Goal: Transaction & Acquisition: Purchase product/service

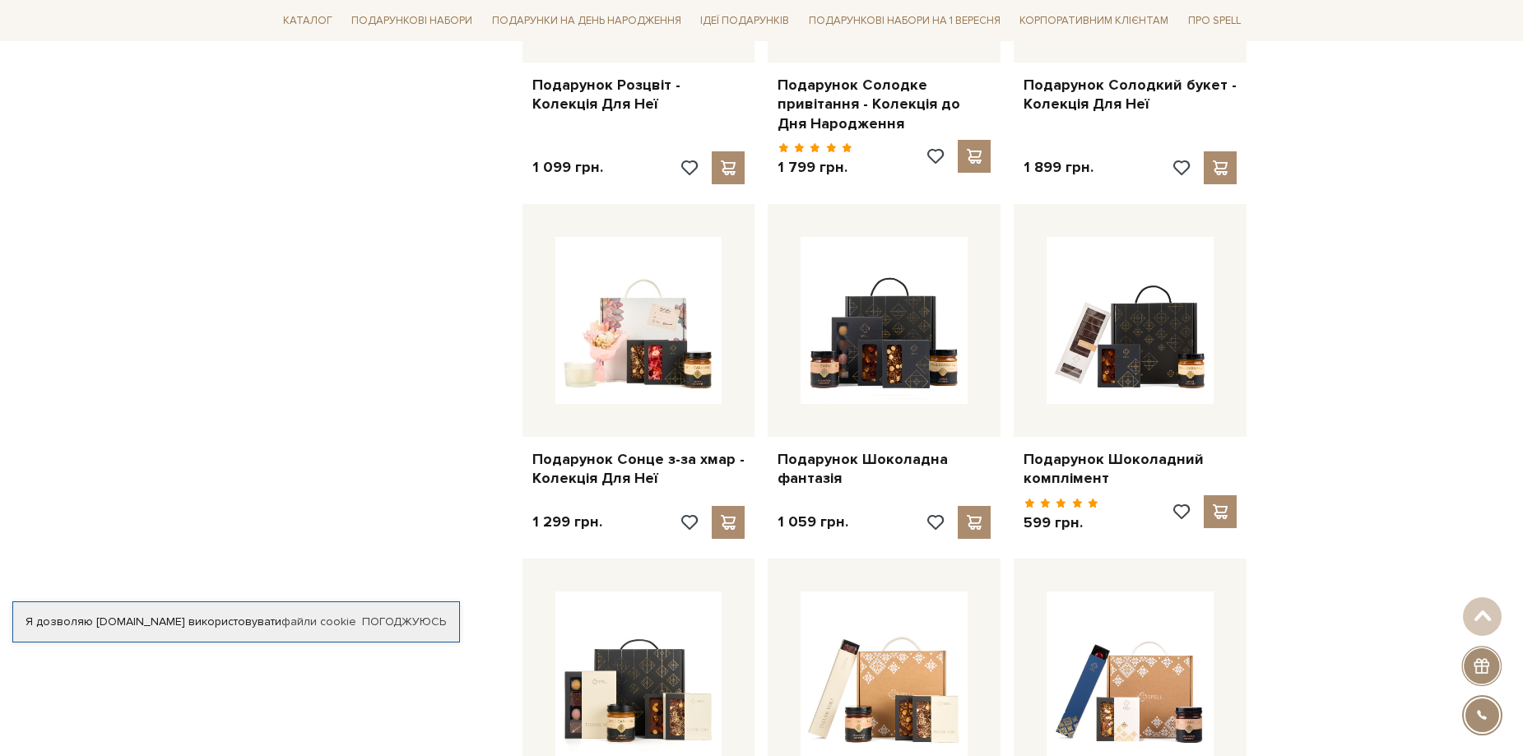
scroll to position [1234, 0]
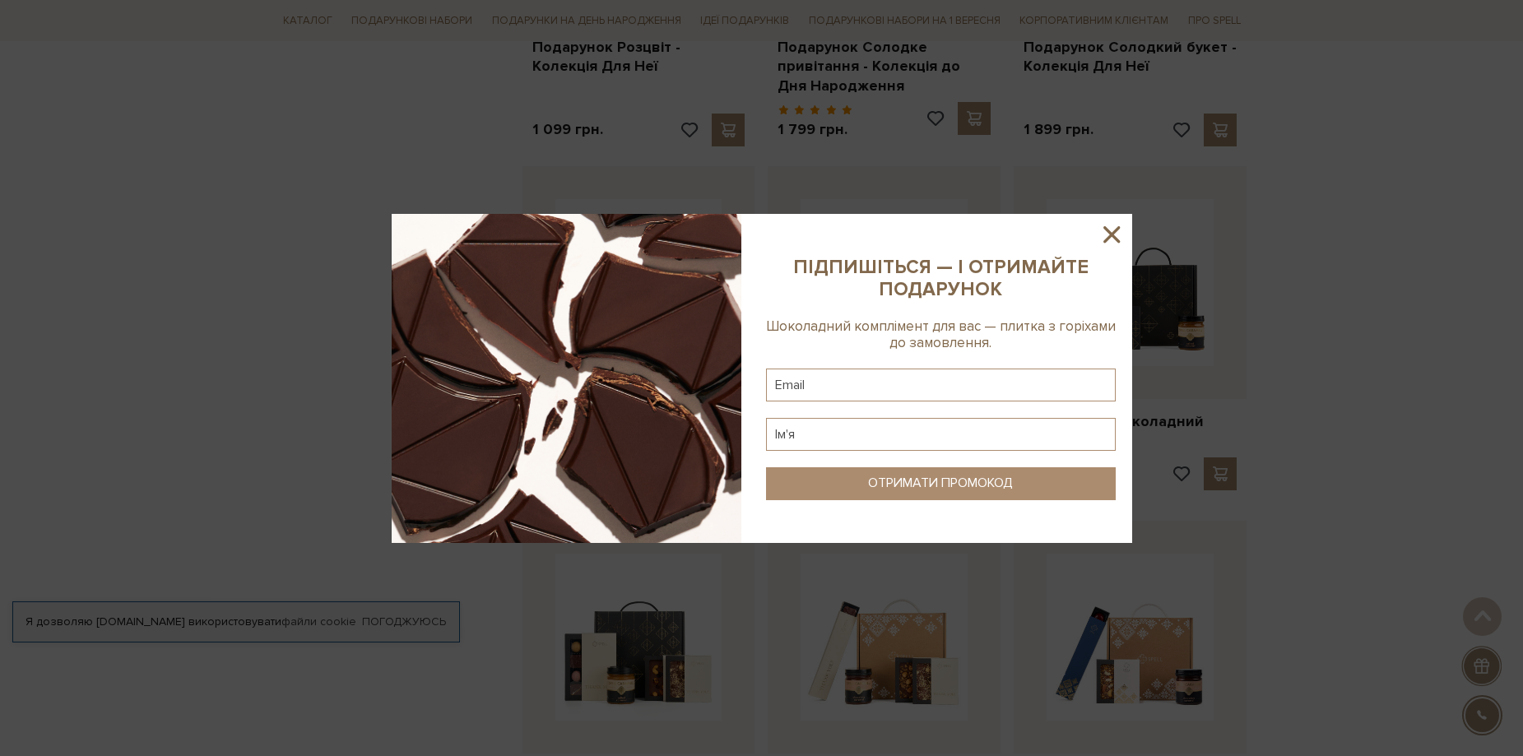
click at [1121, 227] on icon at bounding box center [1111, 234] width 28 height 28
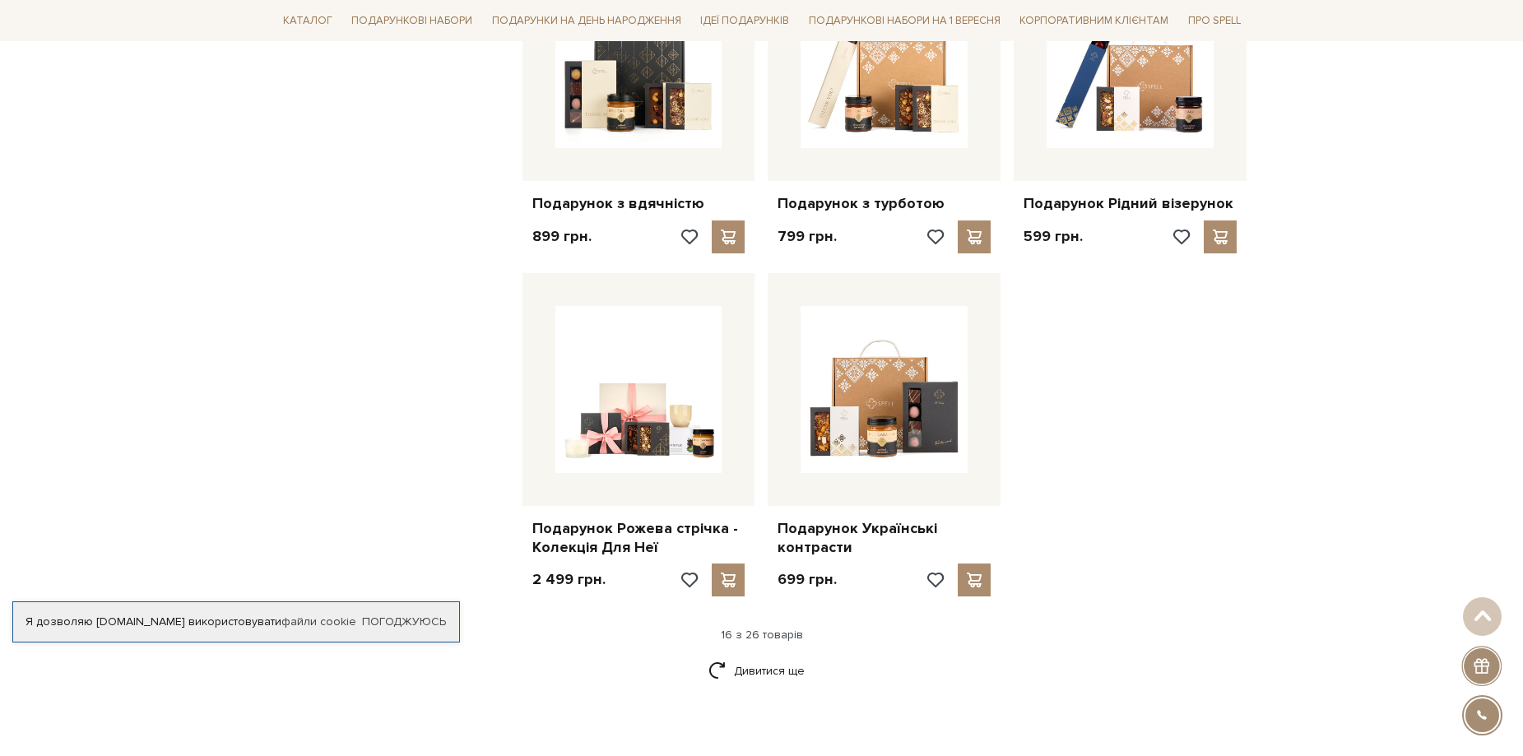
scroll to position [1810, 0]
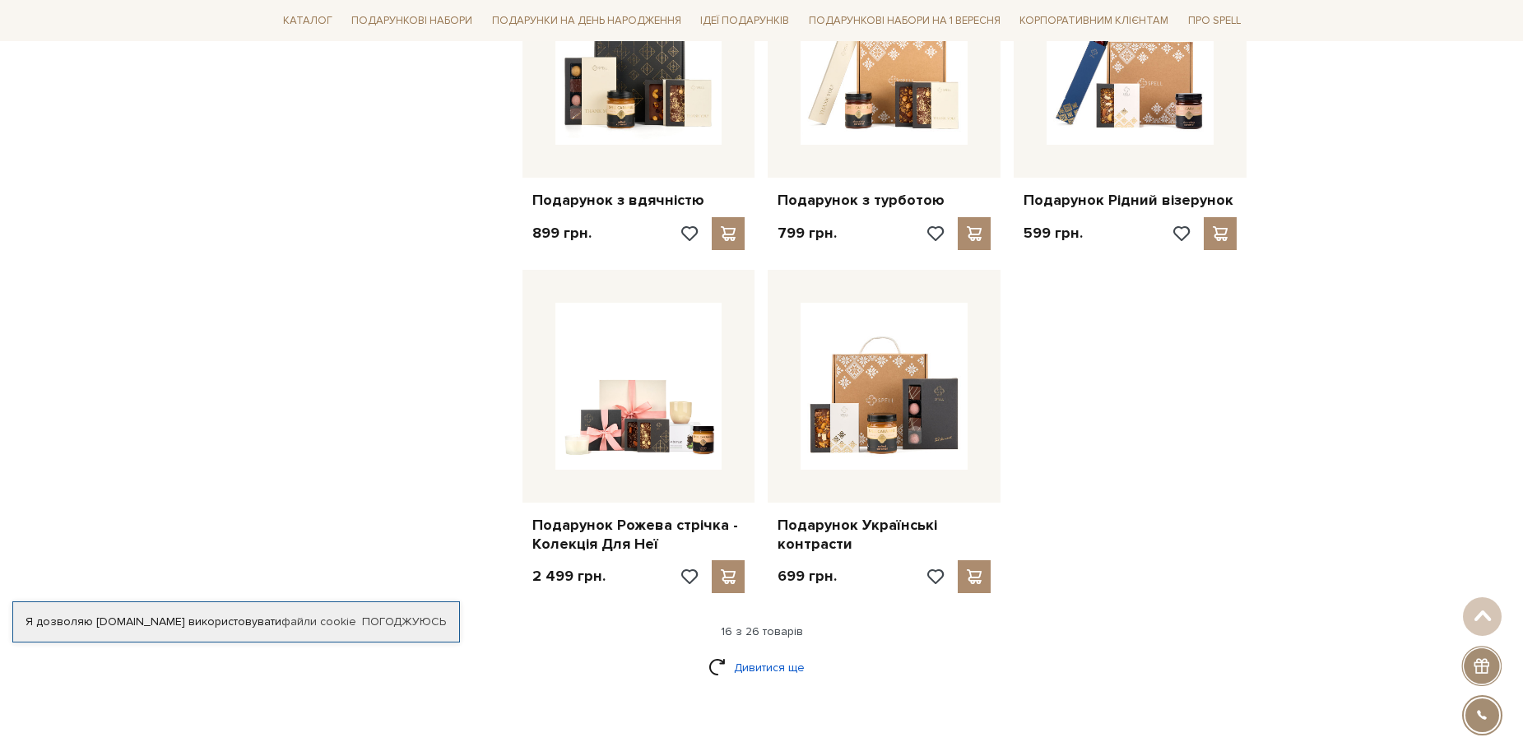
click at [756, 653] on link "Дивитися ще" at bounding box center [761, 667] width 107 height 29
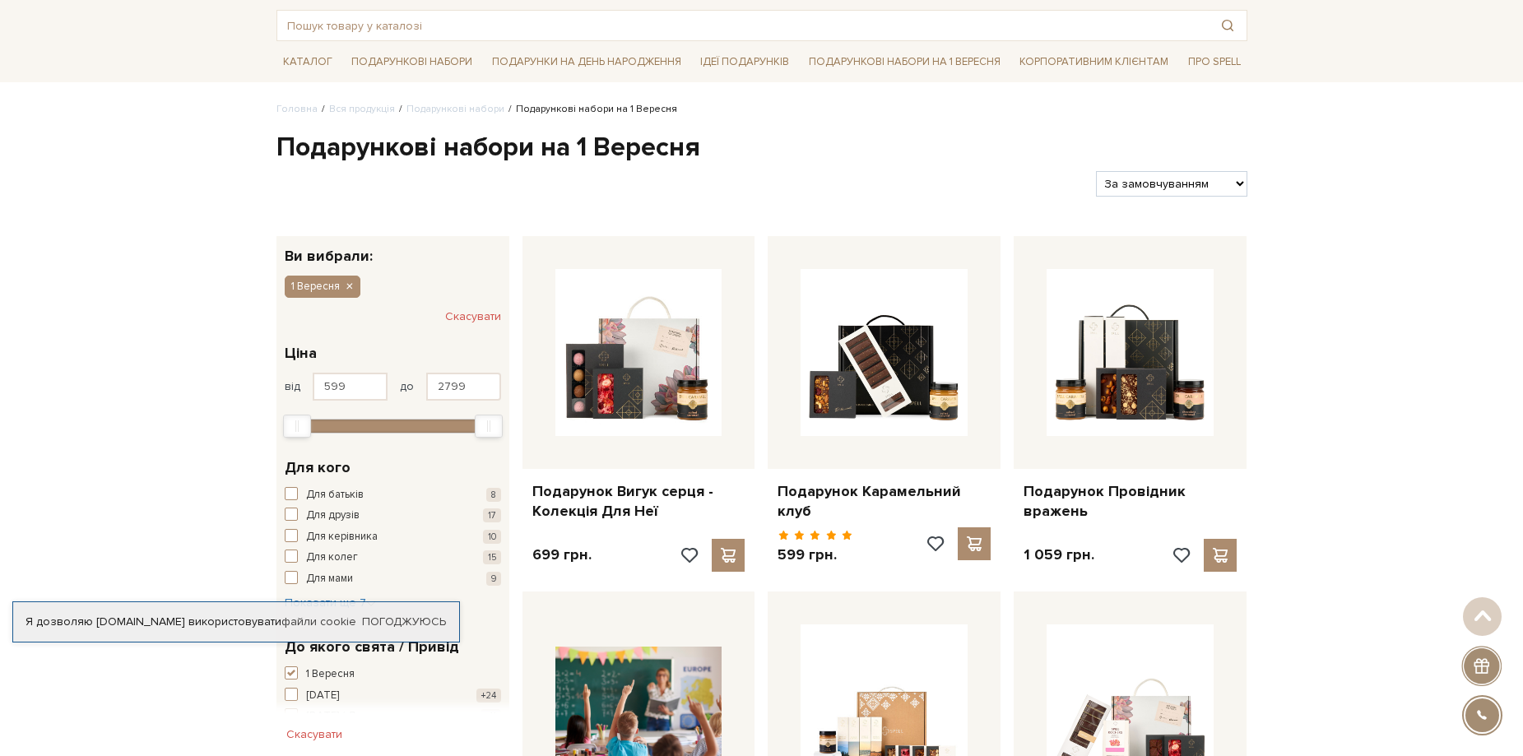
scroll to position [0, 0]
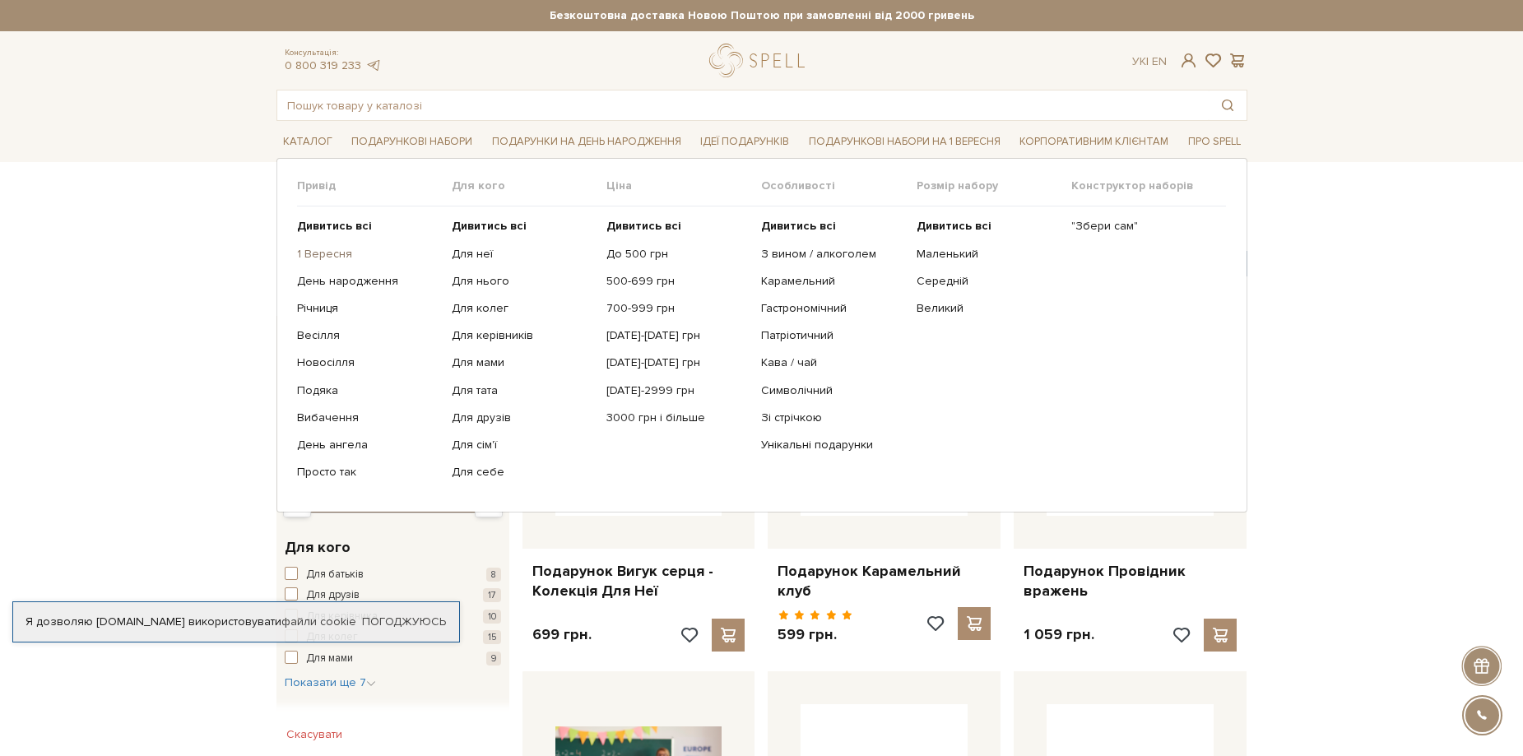
click at [336, 254] on link "1 Вересня" at bounding box center [368, 254] width 142 height 15
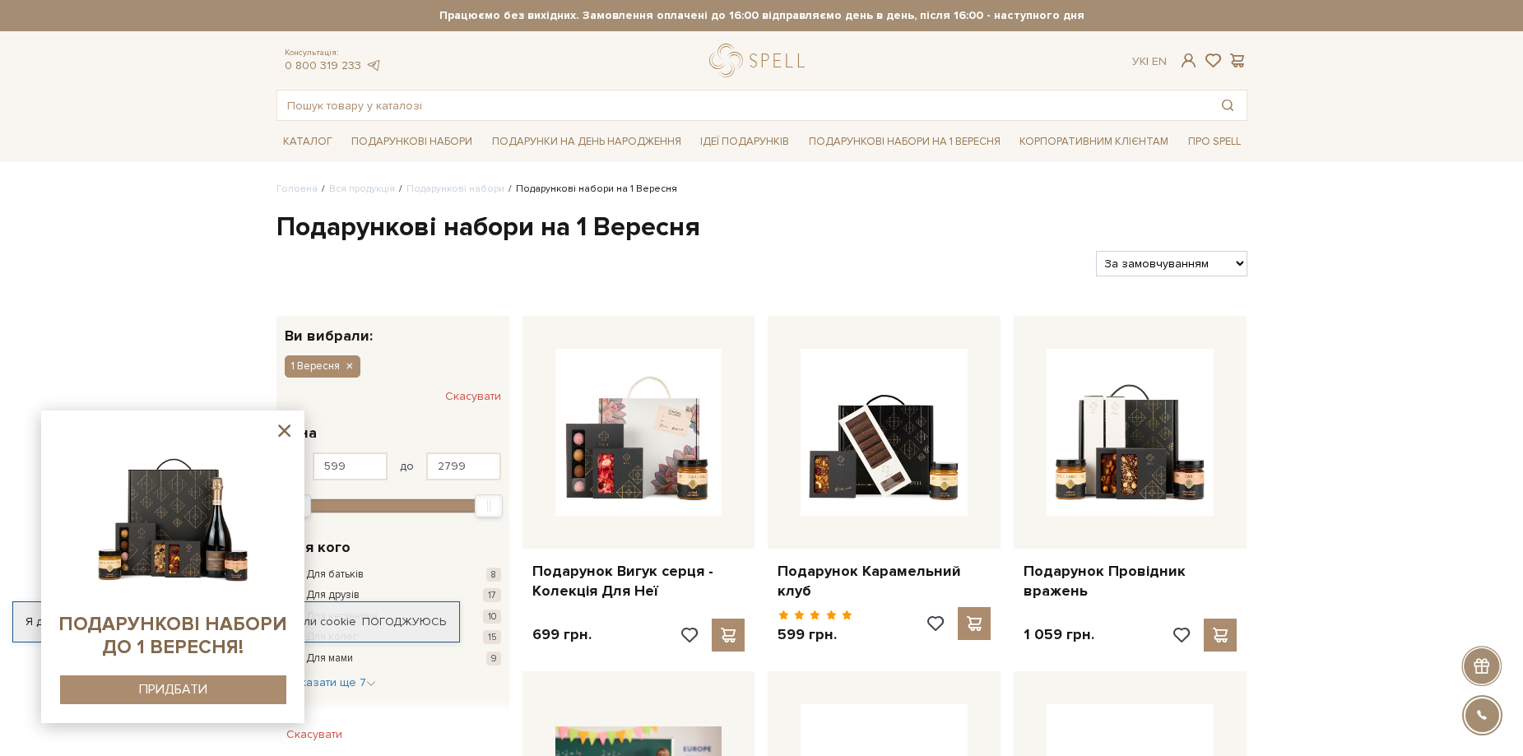
click at [285, 431] on icon at bounding box center [284, 430] width 12 height 12
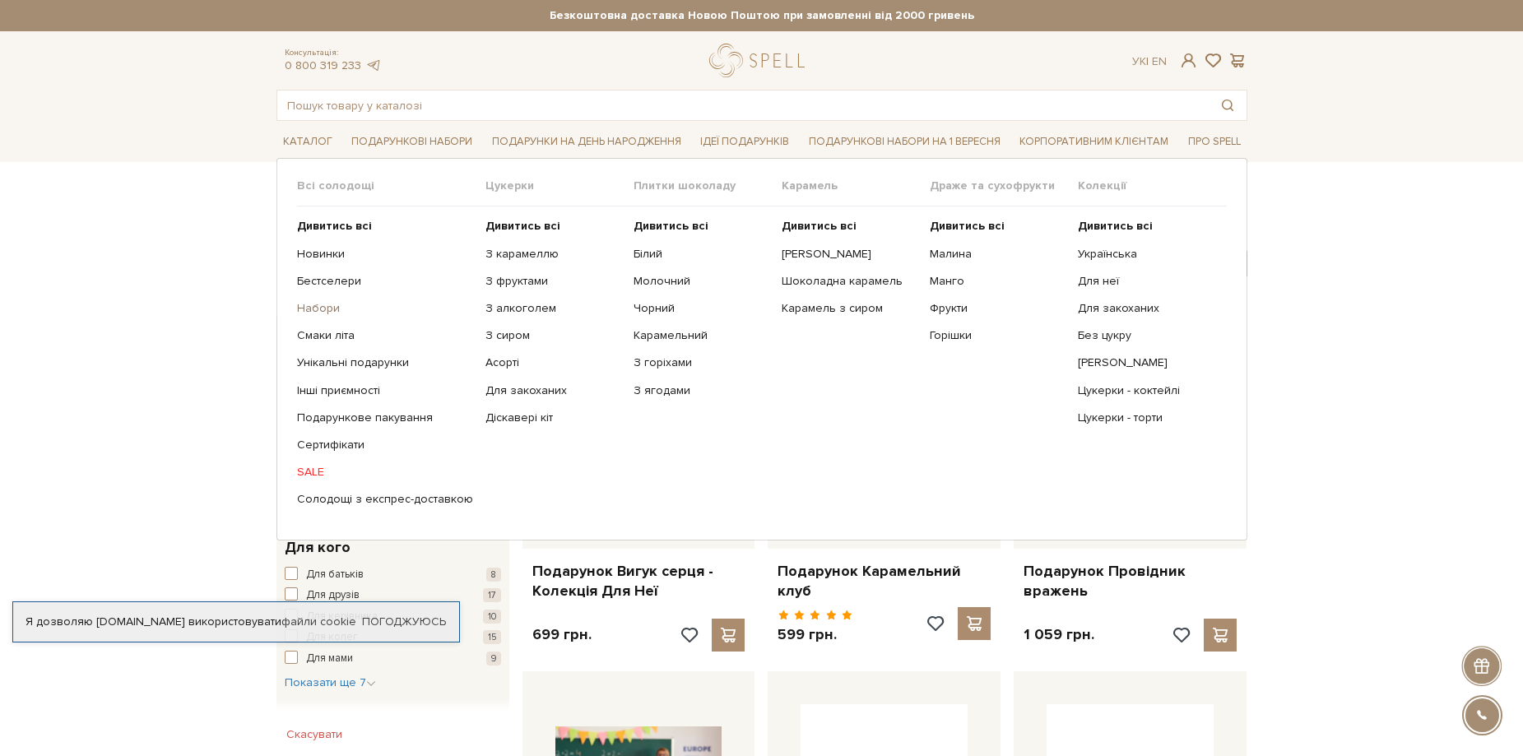
click at [322, 313] on link "Набори" at bounding box center [385, 308] width 176 height 15
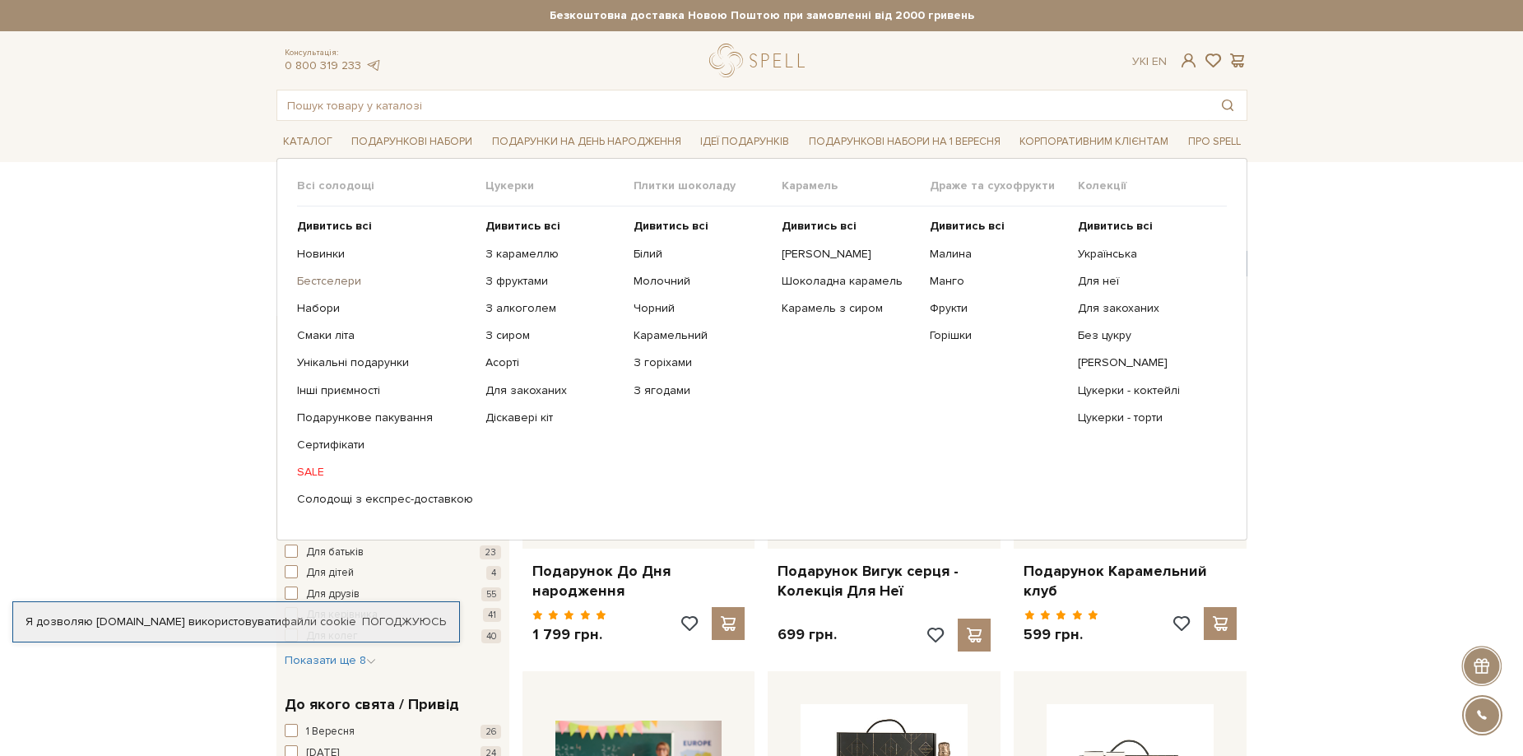
click at [312, 280] on link "Бестселери" at bounding box center [385, 281] width 176 height 15
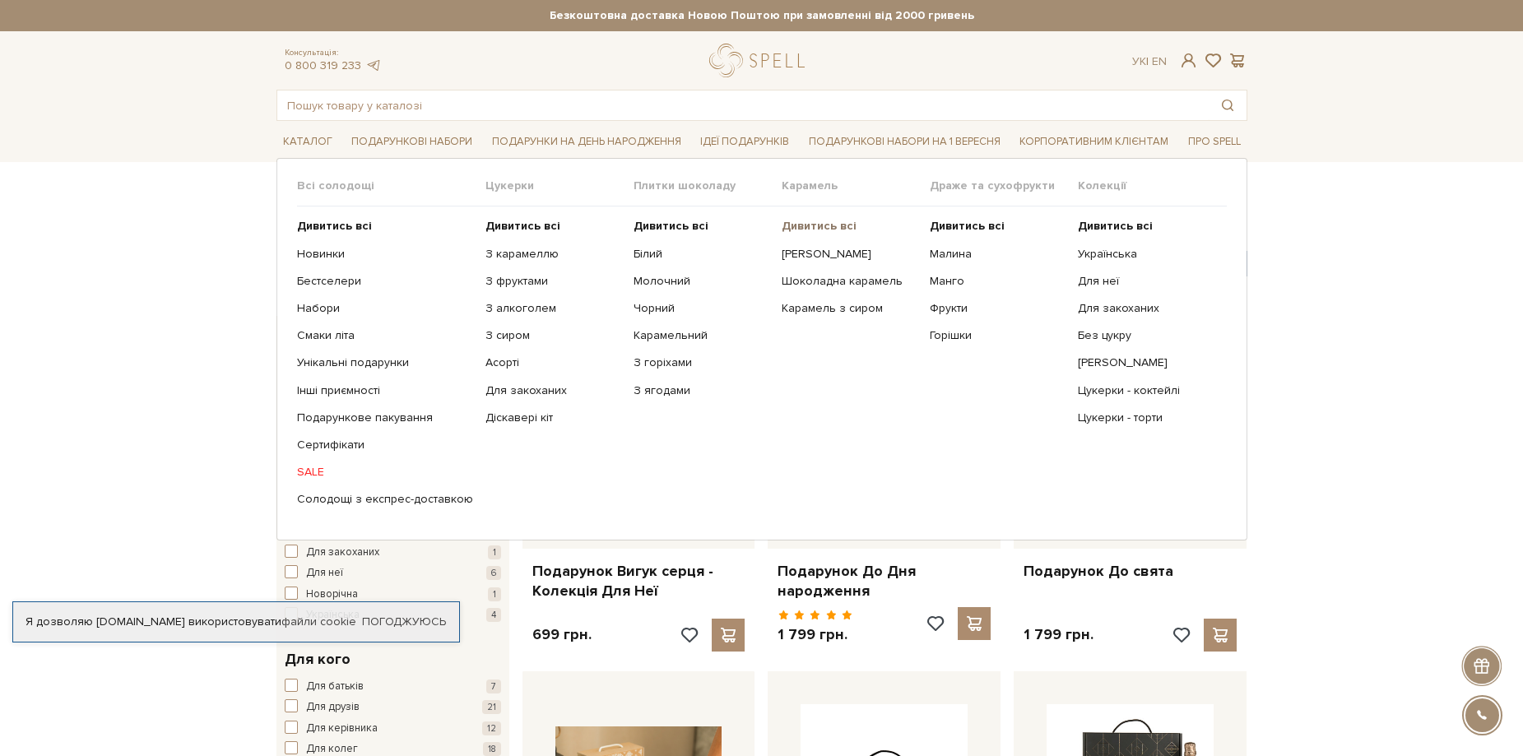
click at [822, 226] on b "Дивитись всі" at bounding box center [818, 226] width 75 height 14
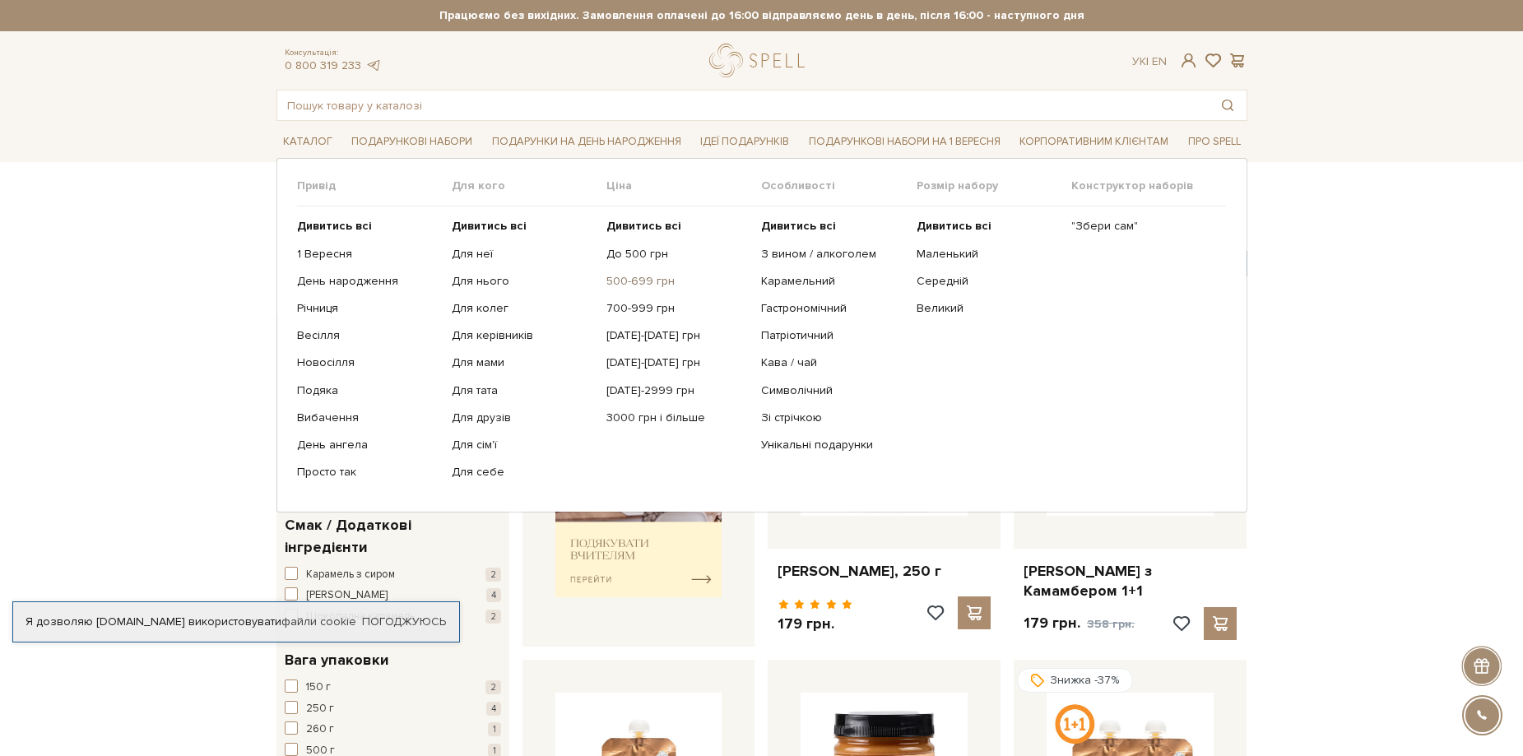
click at [648, 281] on link "500-699 грн" at bounding box center [677, 281] width 142 height 15
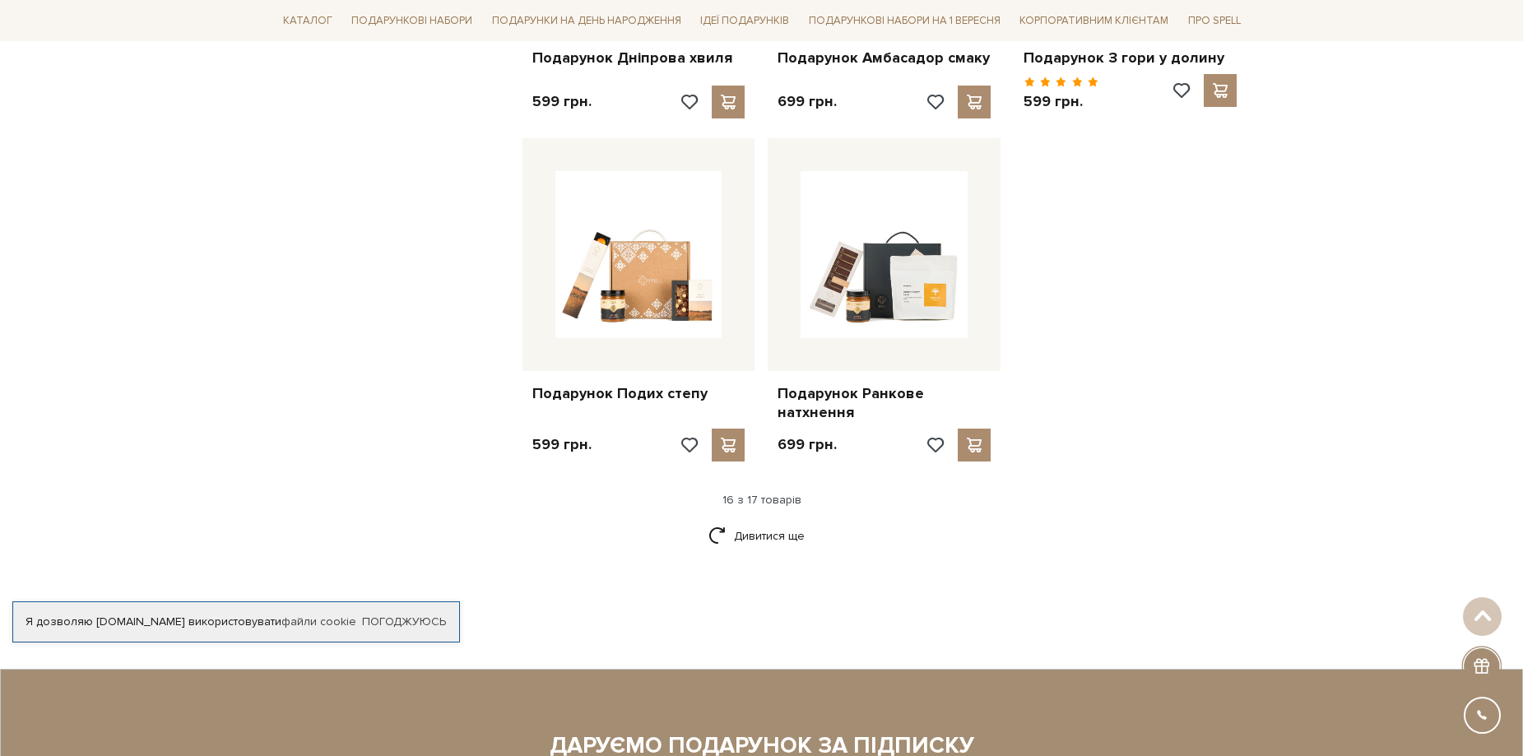
scroll to position [1974, 0]
